Goal: Task Accomplishment & Management: Manage account settings

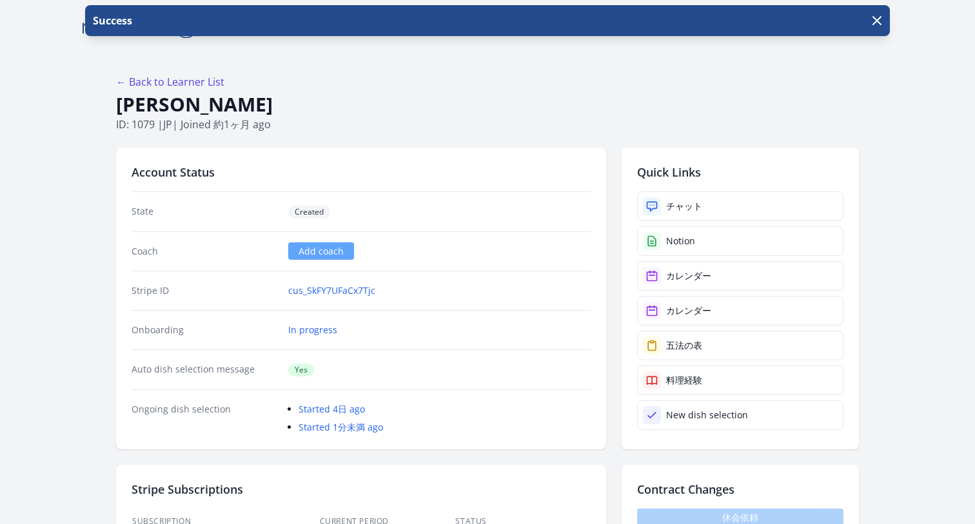
scroll to position [388, 0]
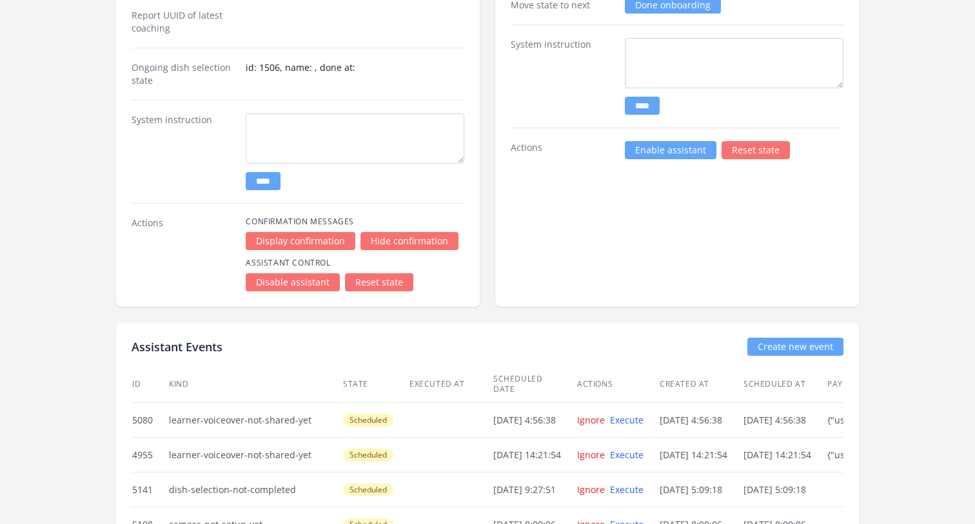
scroll to position [2702, 0]
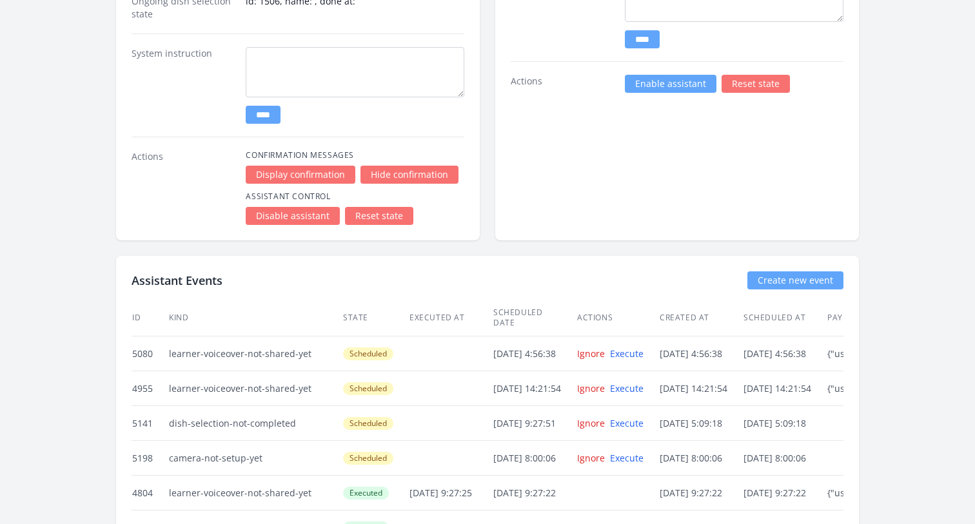
click at [375, 211] on link "Reset state" at bounding box center [379, 216] width 68 height 18
click at [377, 215] on link "Reset state" at bounding box center [379, 216] width 68 height 18
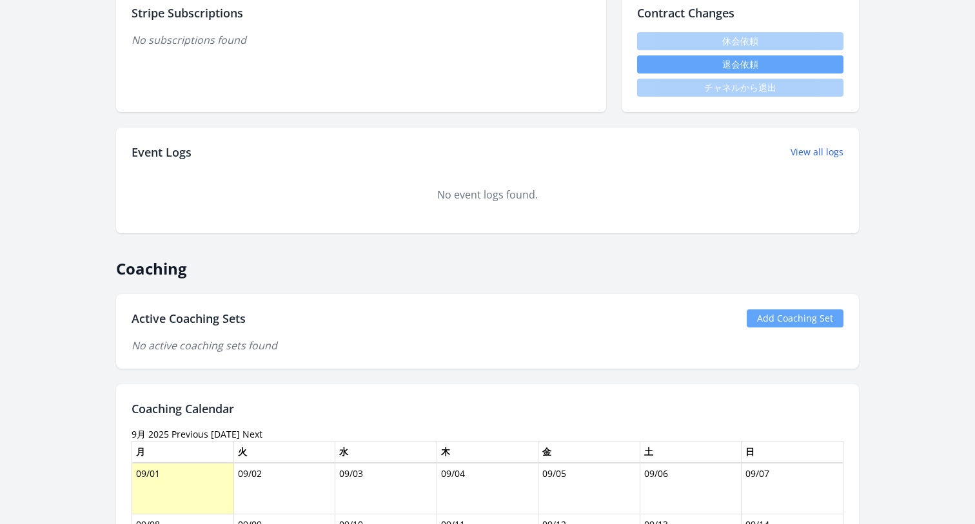
scroll to position [248, 0]
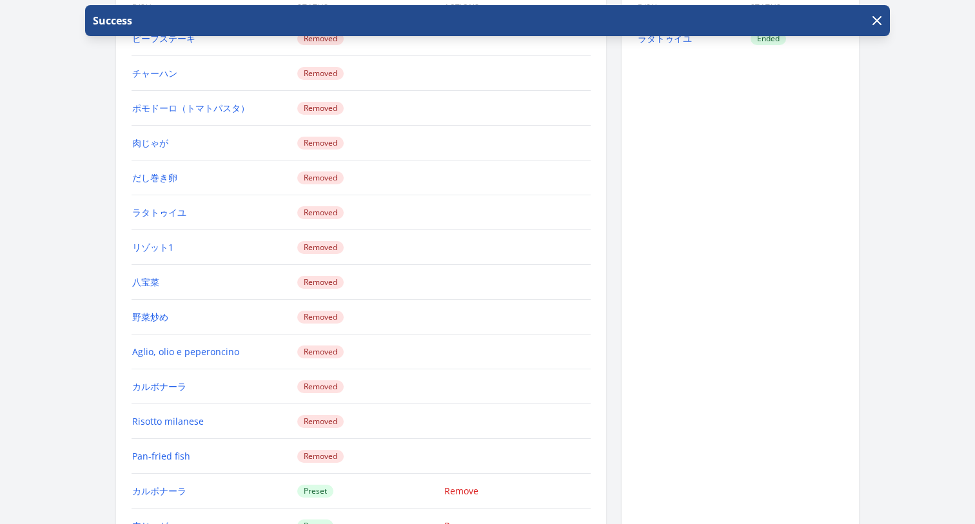
scroll to position [1497, 0]
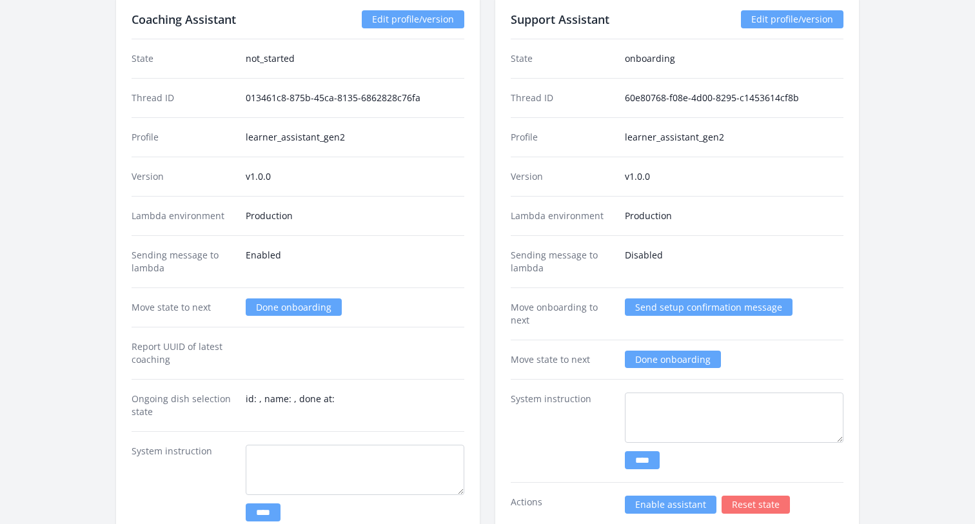
scroll to position [2296, 0]
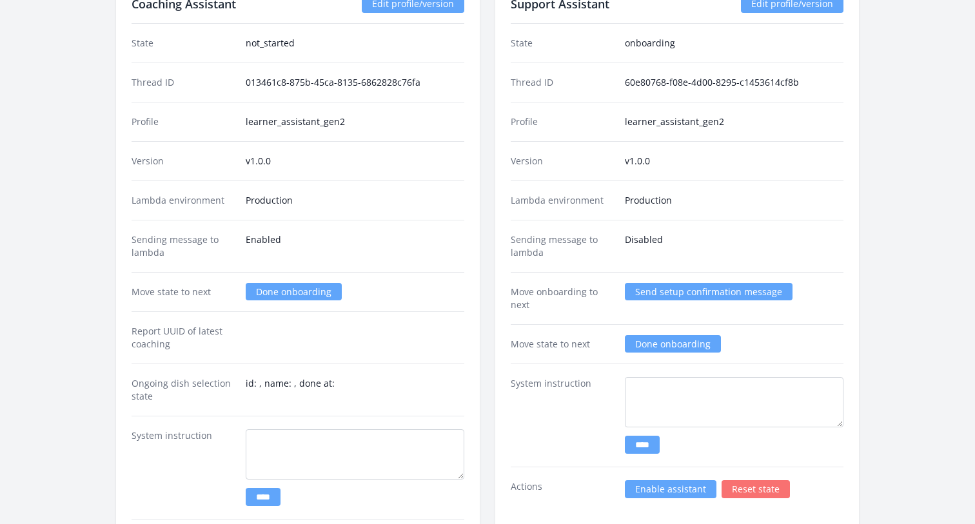
click at [283, 293] on link "Done onboarding" at bounding box center [294, 291] width 96 height 17
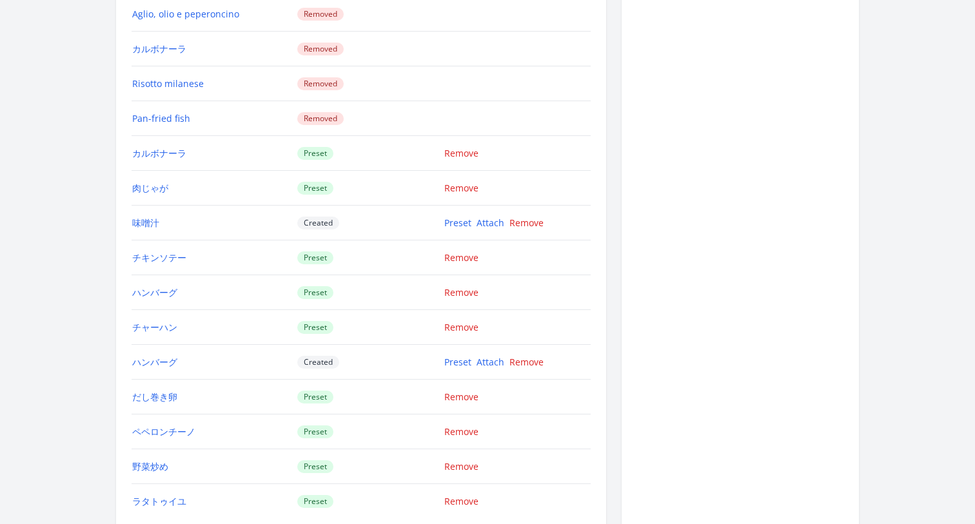
scroll to position [1661, 0]
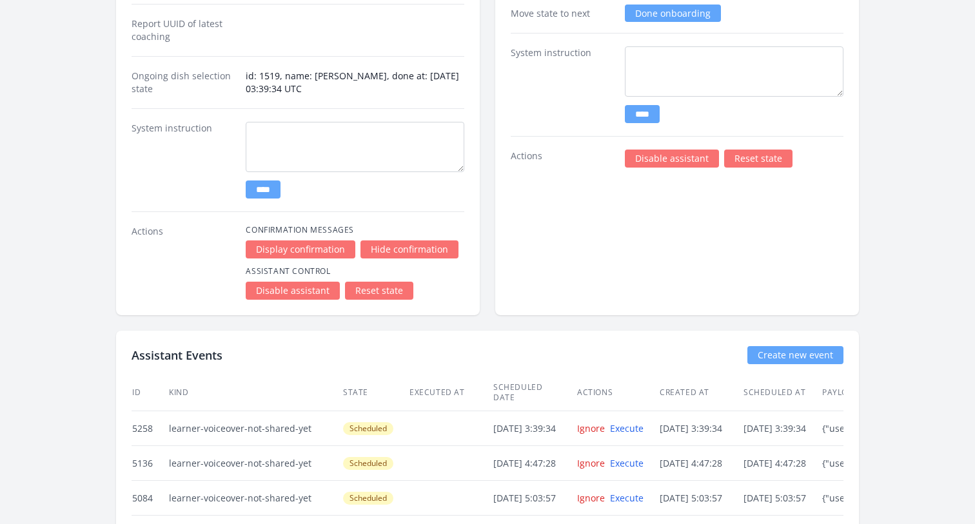
scroll to position [2301, 0]
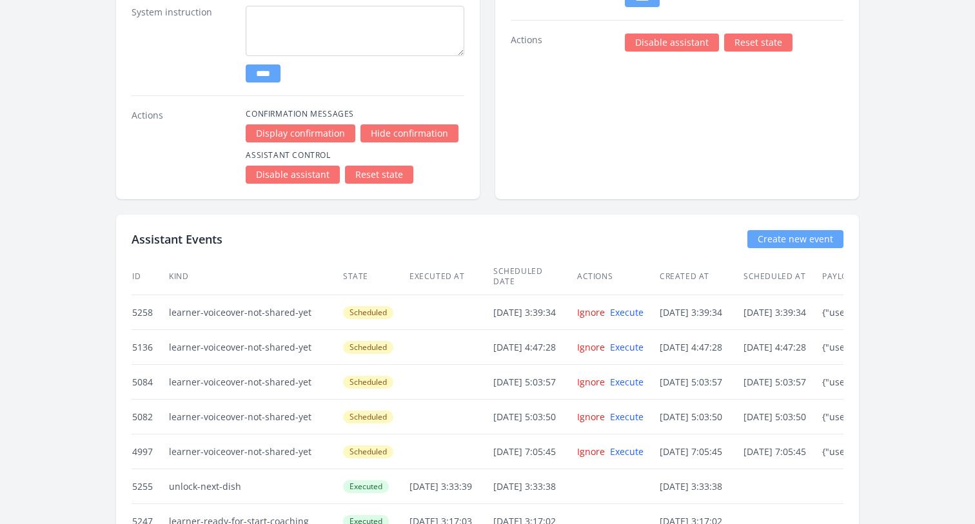
click at [385, 181] on link "Reset state" at bounding box center [379, 175] width 68 height 18
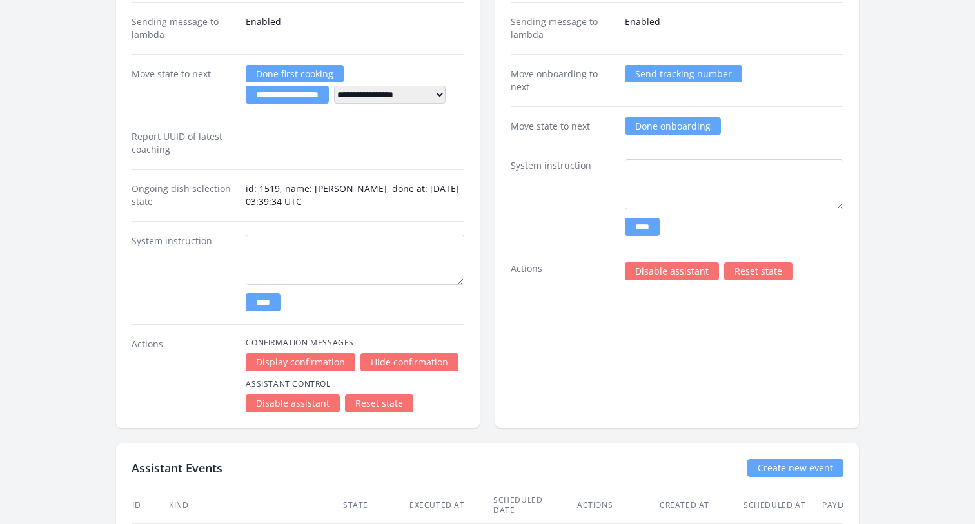
scroll to position [2425, 0]
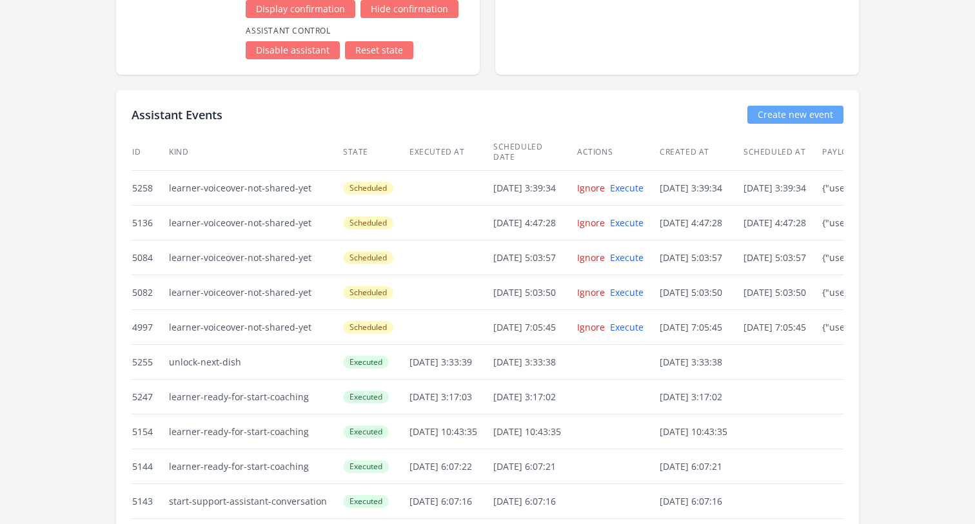
click at [394, 46] on link "Reset state" at bounding box center [379, 50] width 68 height 18
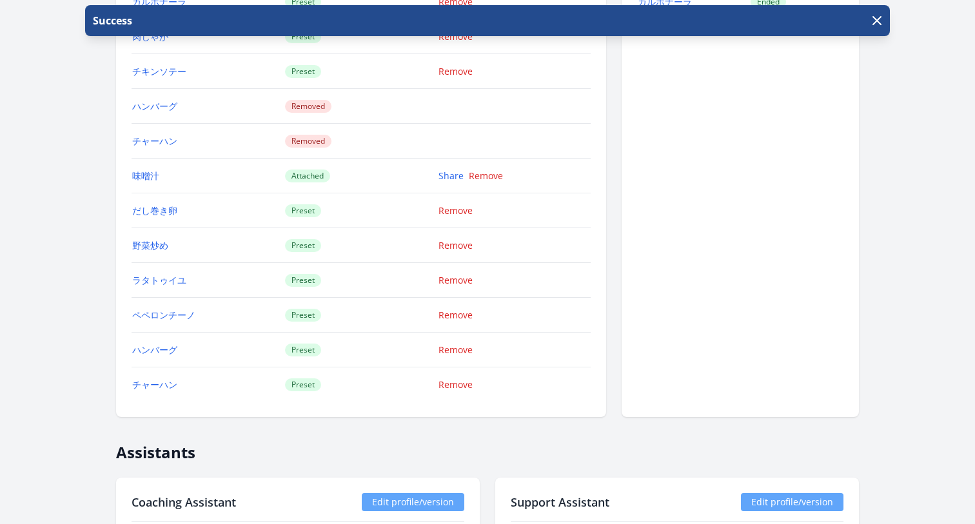
scroll to position [1853, 0]
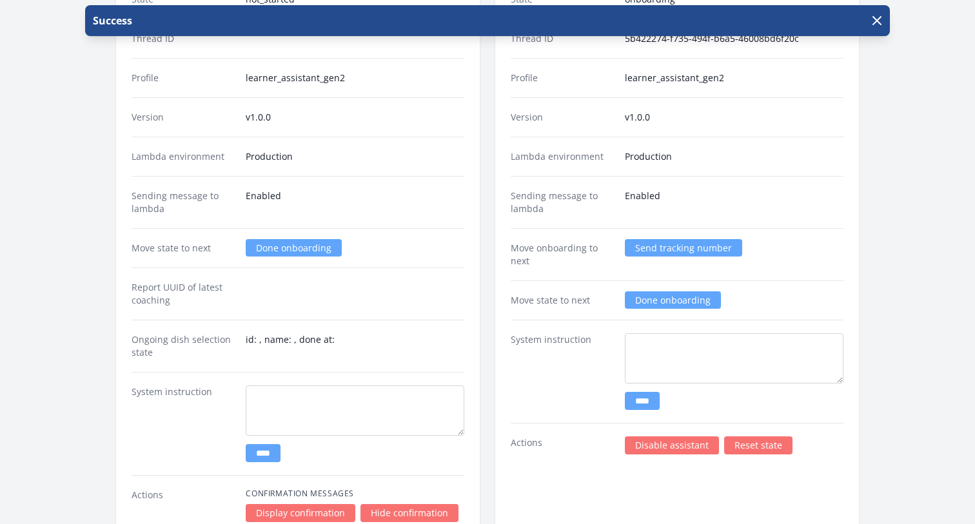
click at [300, 247] on link "Done onboarding" at bounding box center [294, 247] width 96 height 17
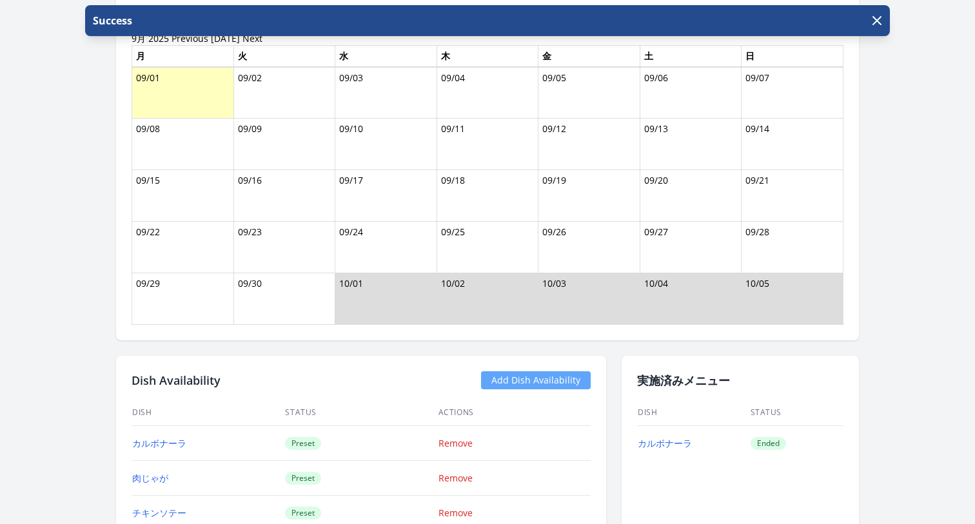
scroll to position [715, 0]
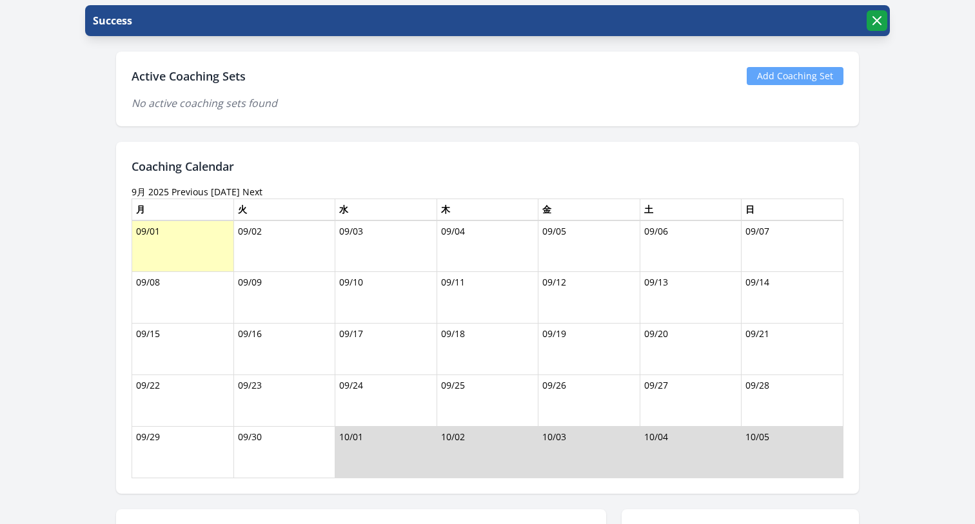
click at [882, 16] on icon "button" at bounding box center [876, 20] width 15 height 15
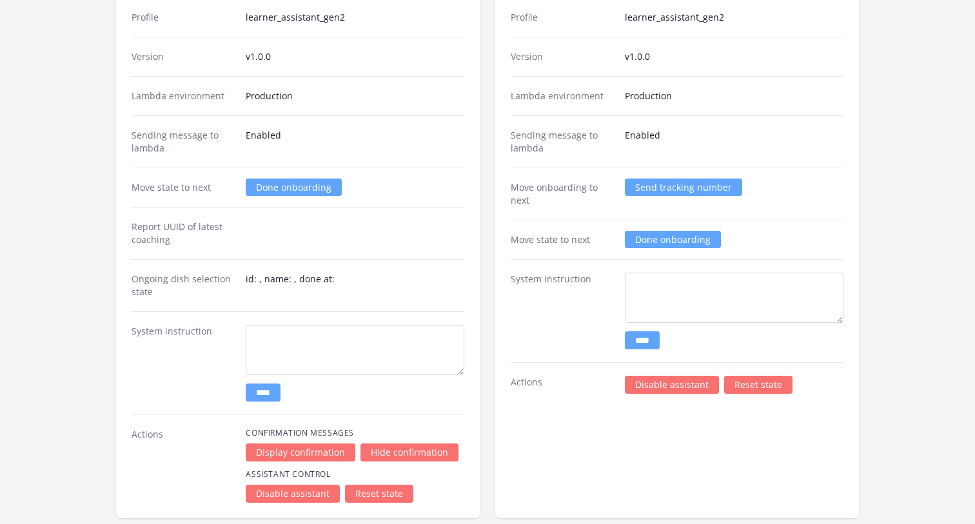
scroll to position [1906, 0]
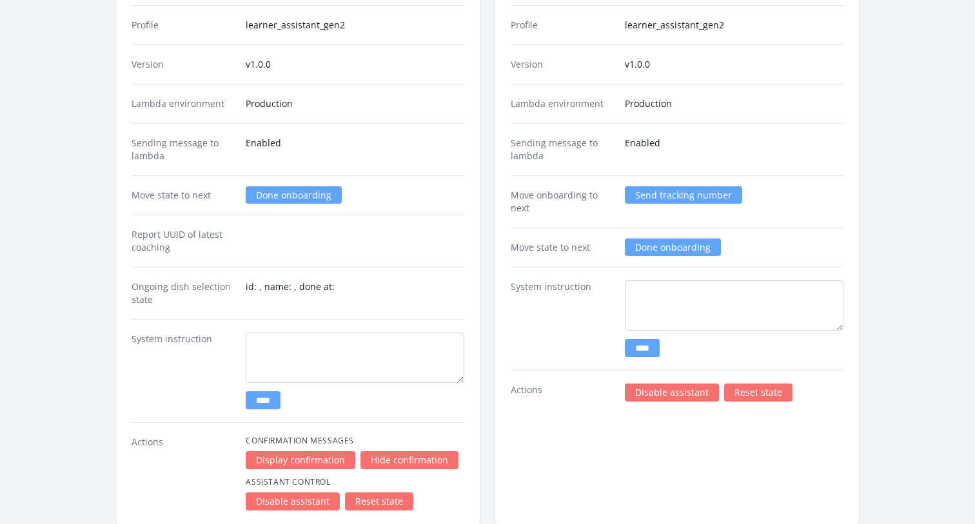
click at [282, 193] on link "Done onboarding" at bounding box center [294, 194] width 96 height 17
